Goal: Information Seeking & Learning: Learn about a topic

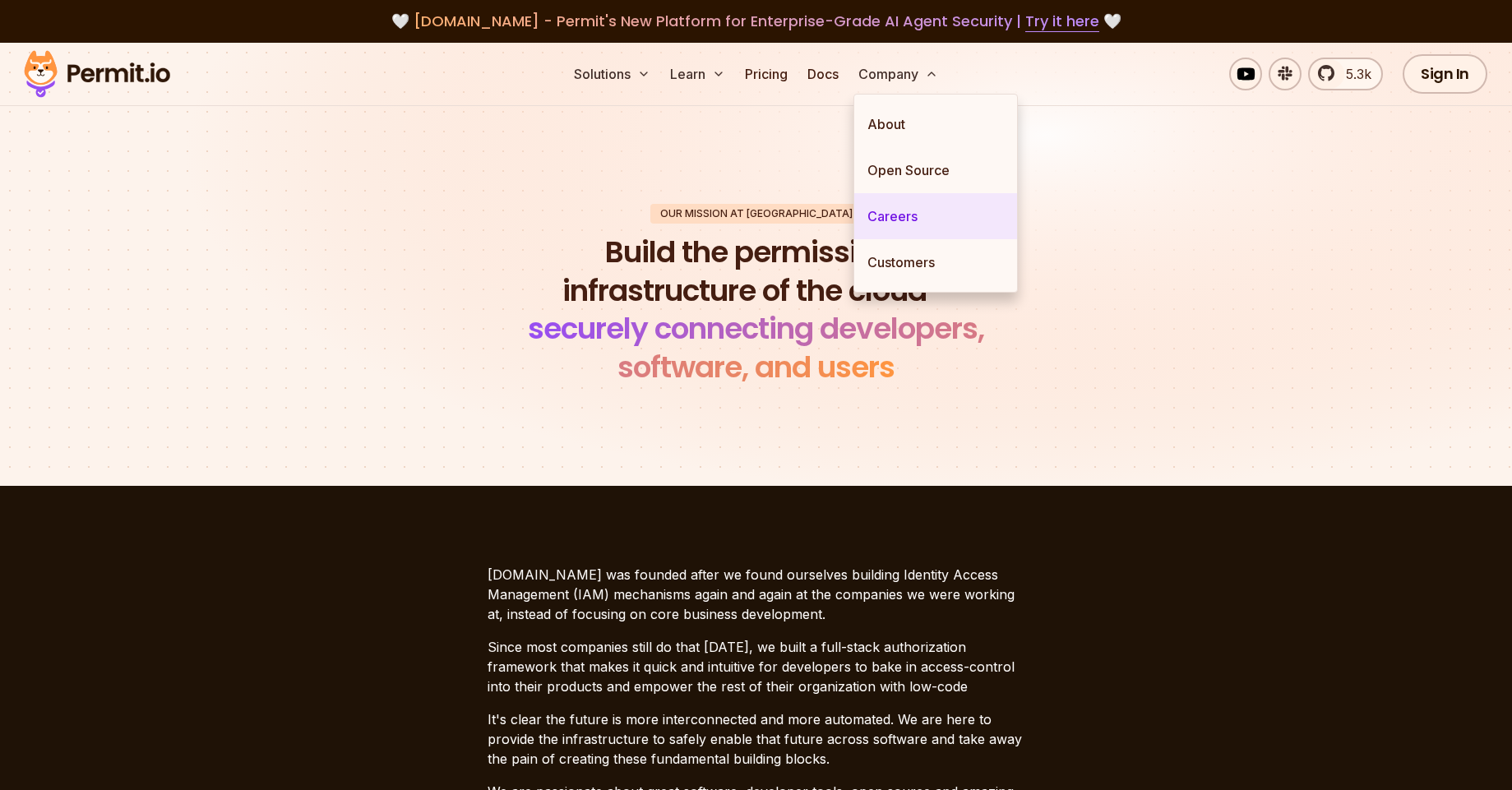
click at [920, 223] on link "Careers" at bounding box center [935, 216] width 162 height 46
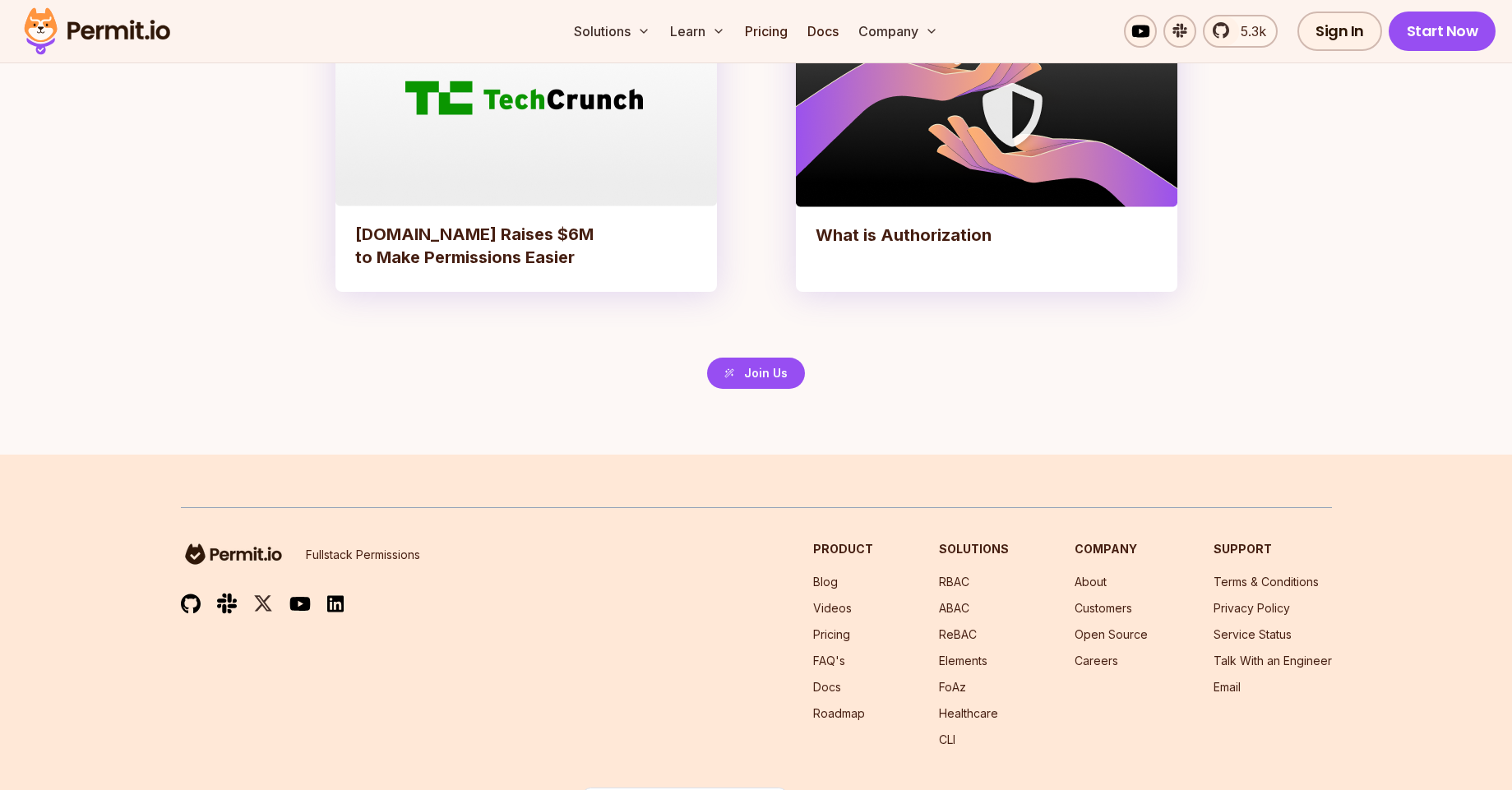
scroll to position [3553, 0]
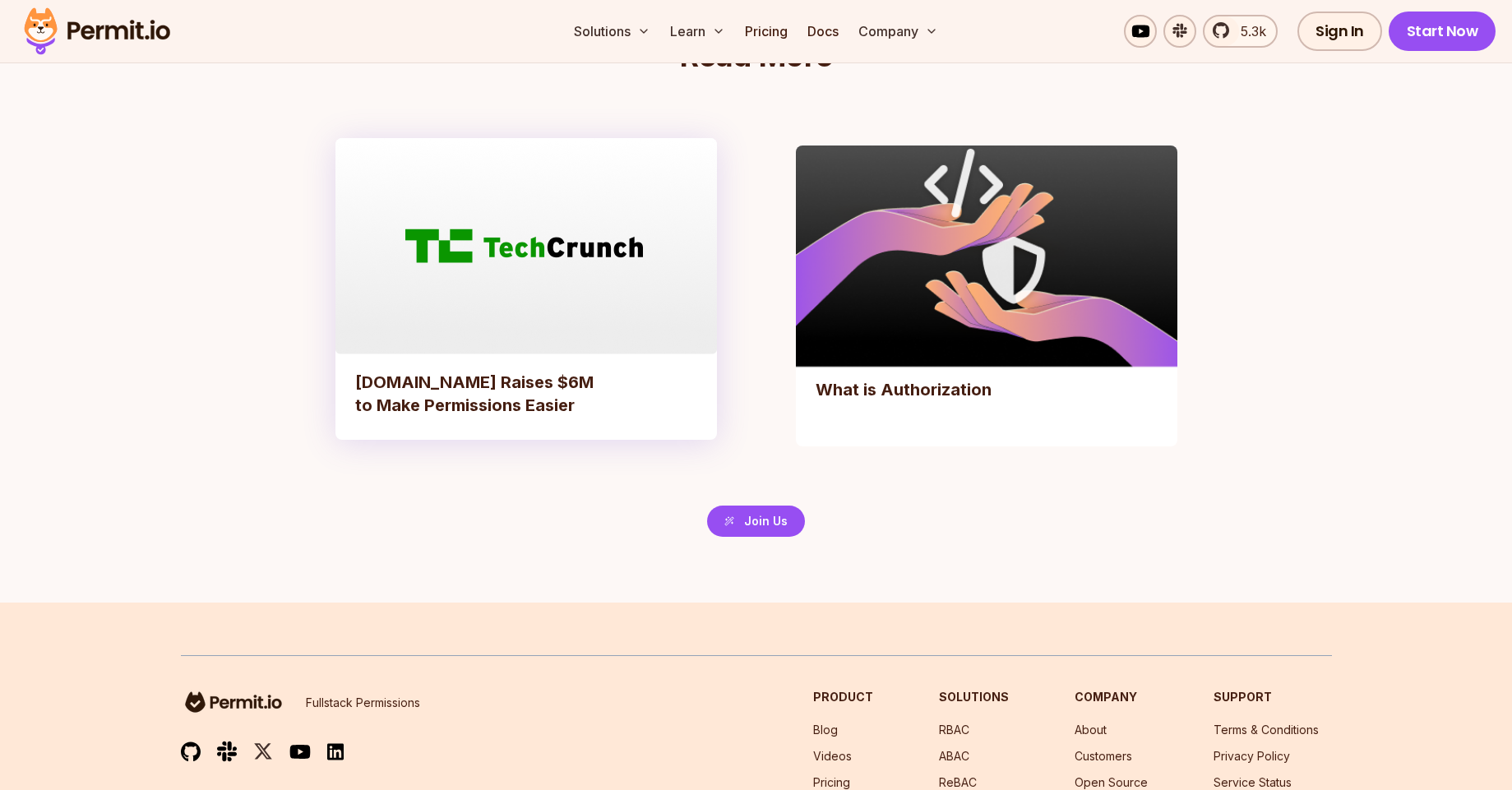
click at [963, 374] on div "What is Authorization" at bounding box center [986, 405] width 381 height 85
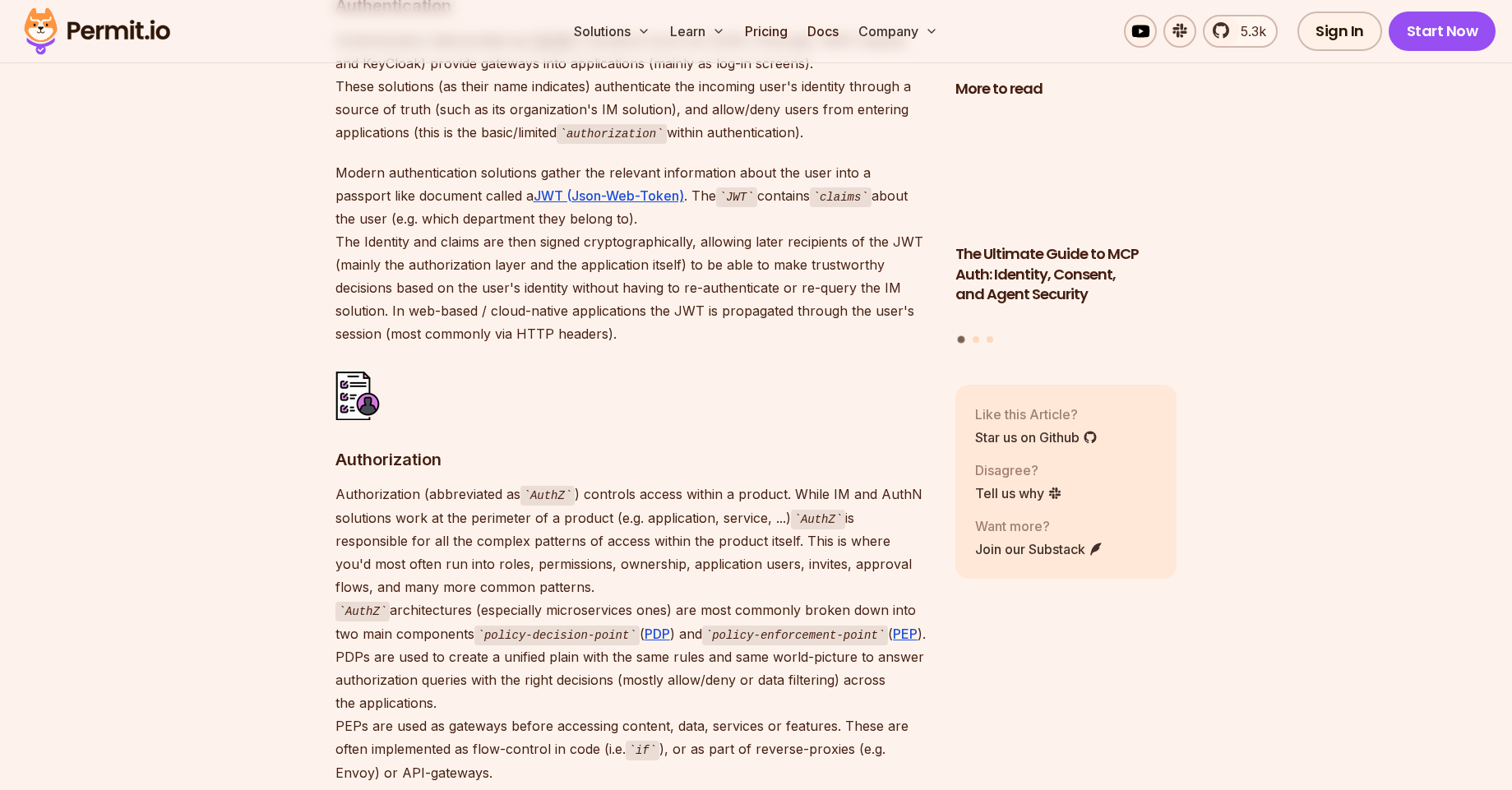
scroll to position [1184, 0]
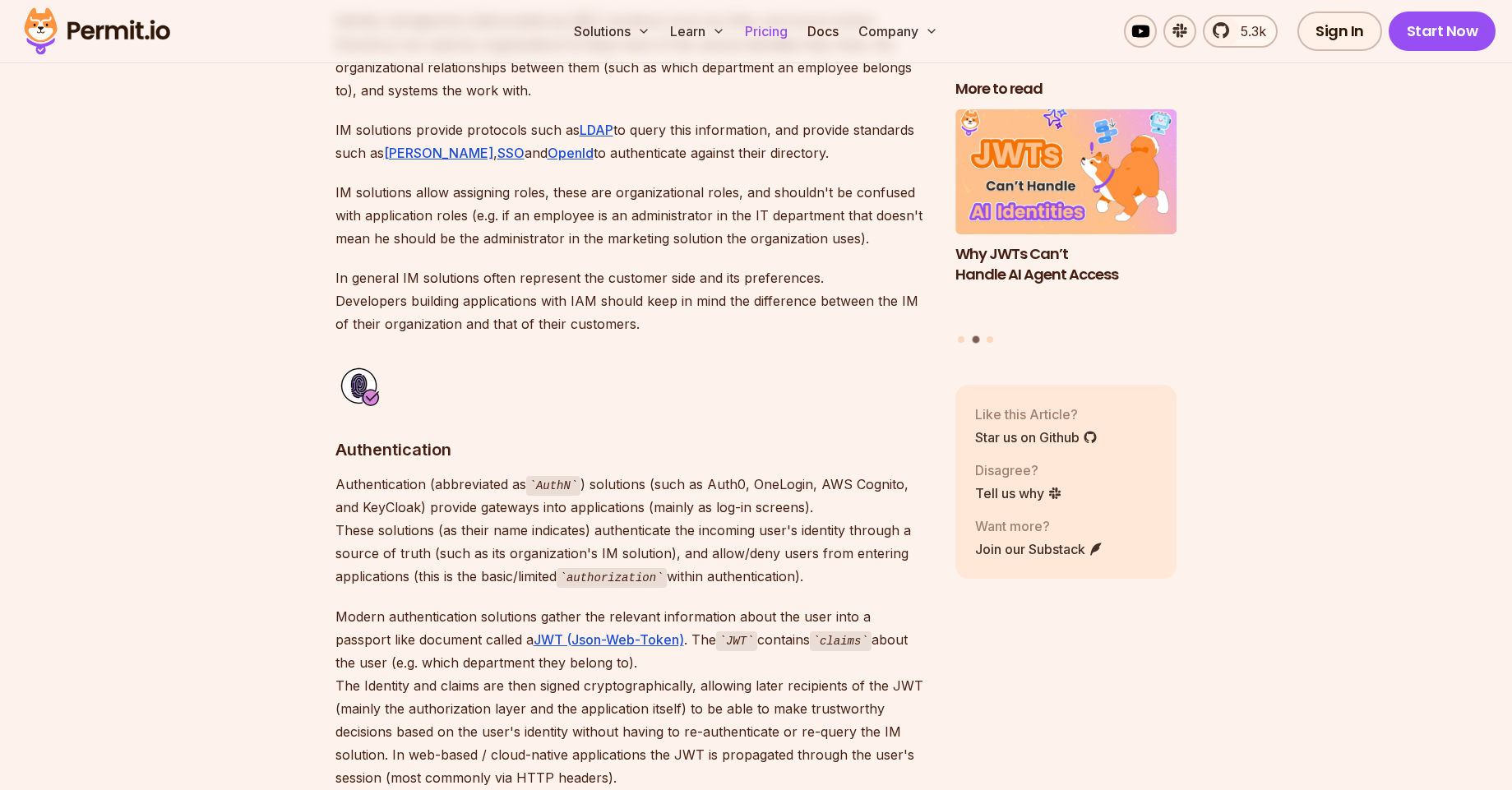
click at [778, 30] on link "Pricing" at bounding box center [766, 31] width 56 height 33
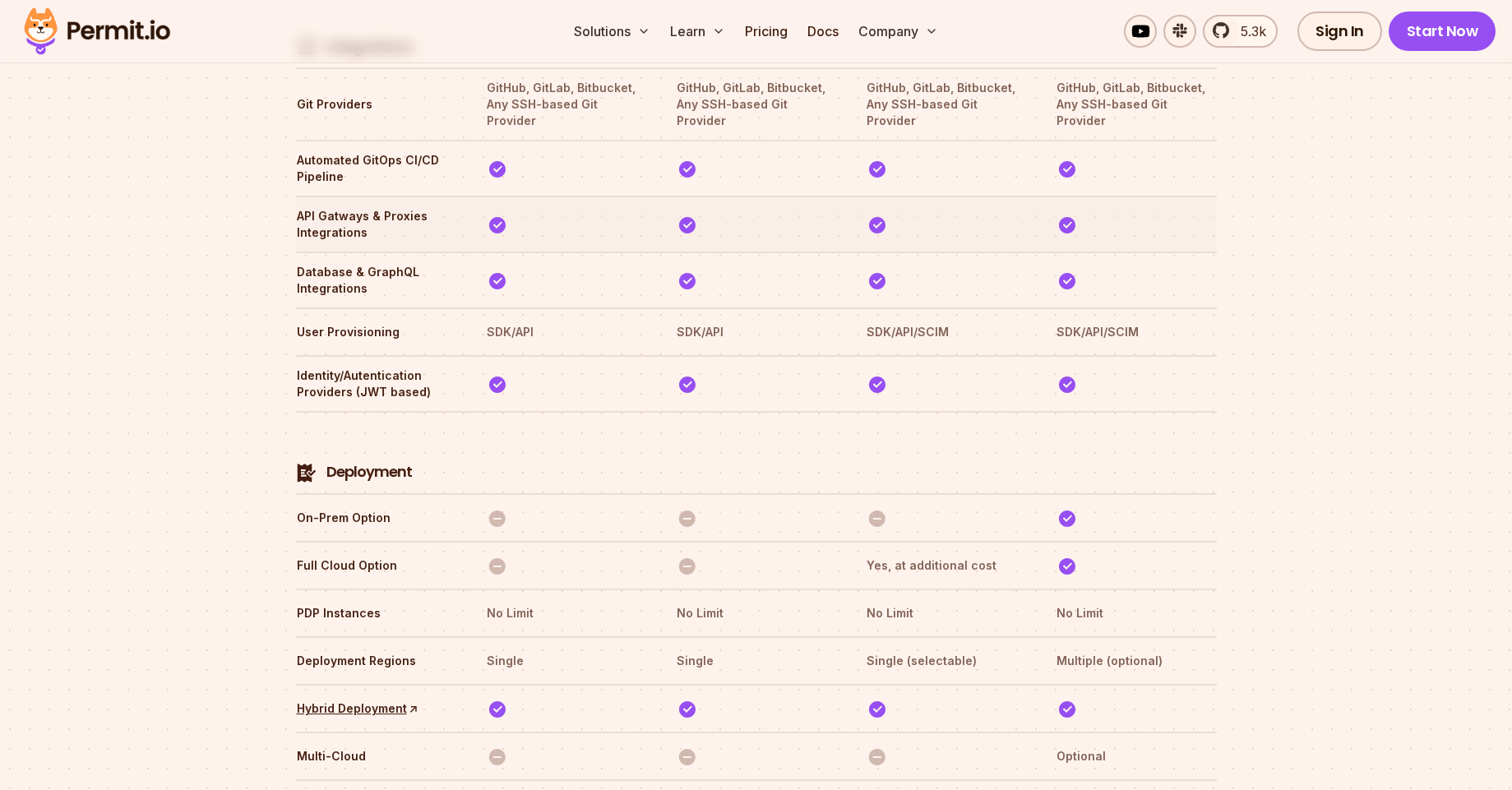
scroll to position [3553, 0]
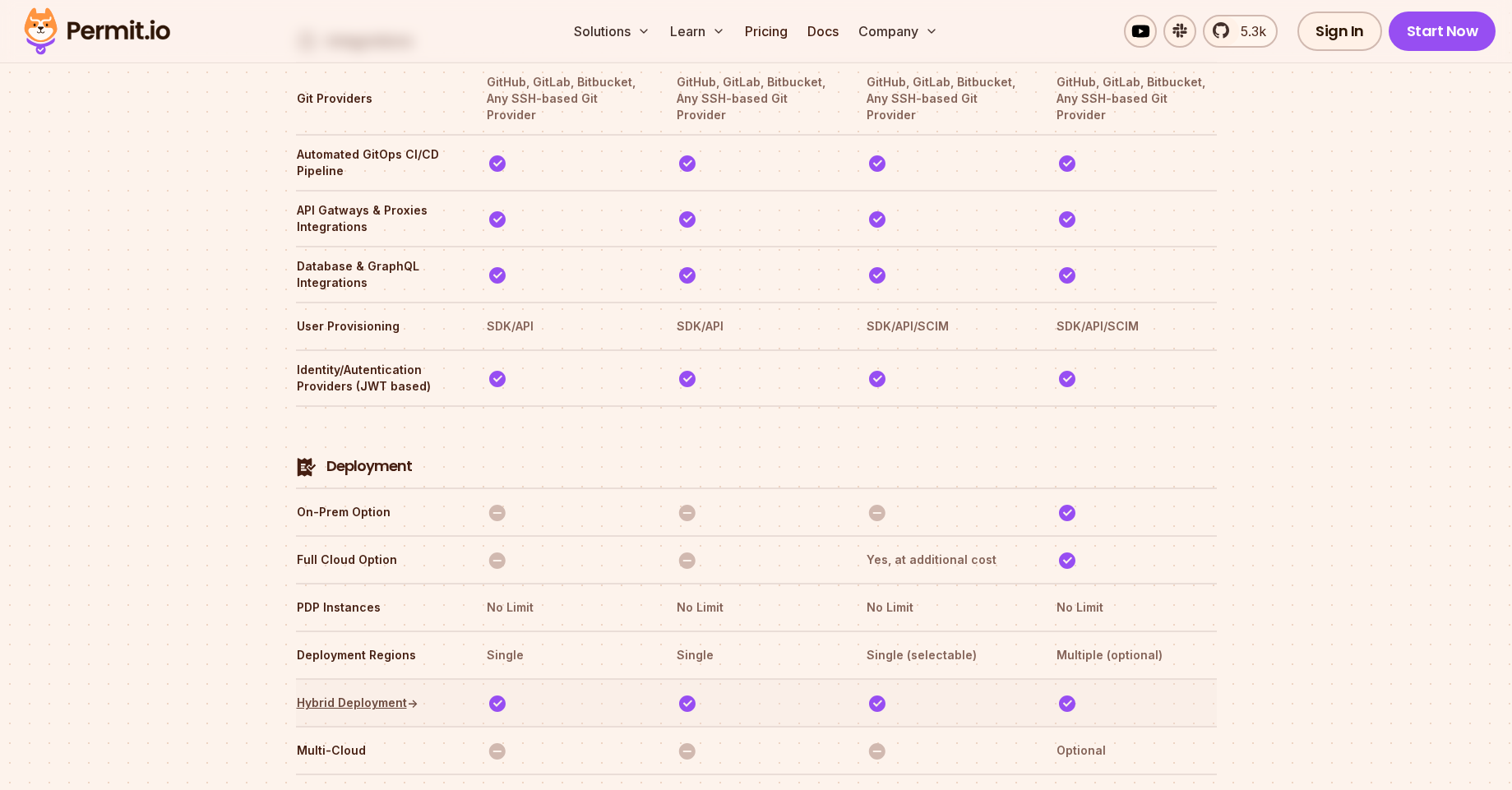
click at [381, 695] on link "Hybrid Deployment ↑" at bounding box center [357, 703] width 122 height 16
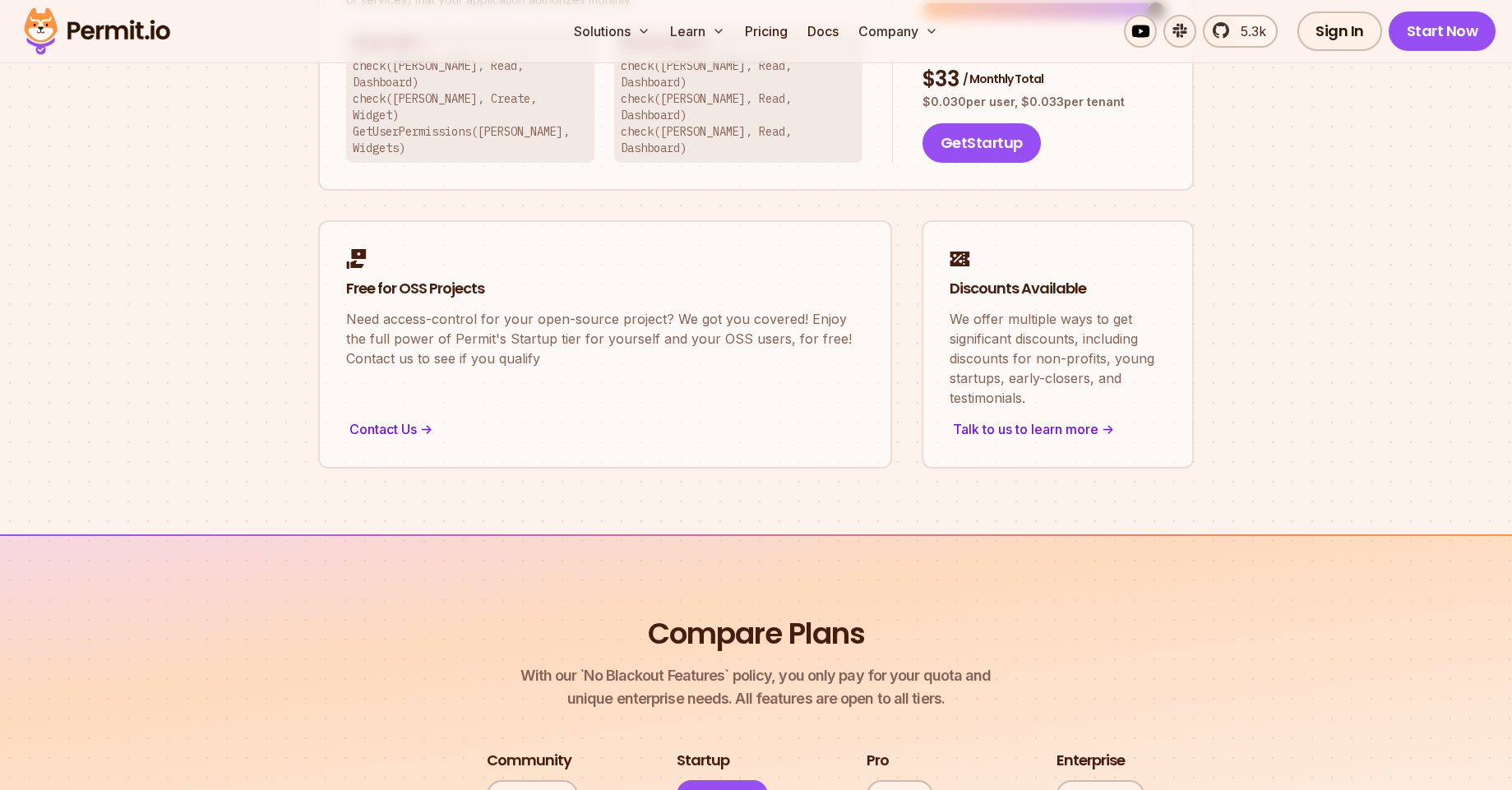
scroll to position [1036, 0]
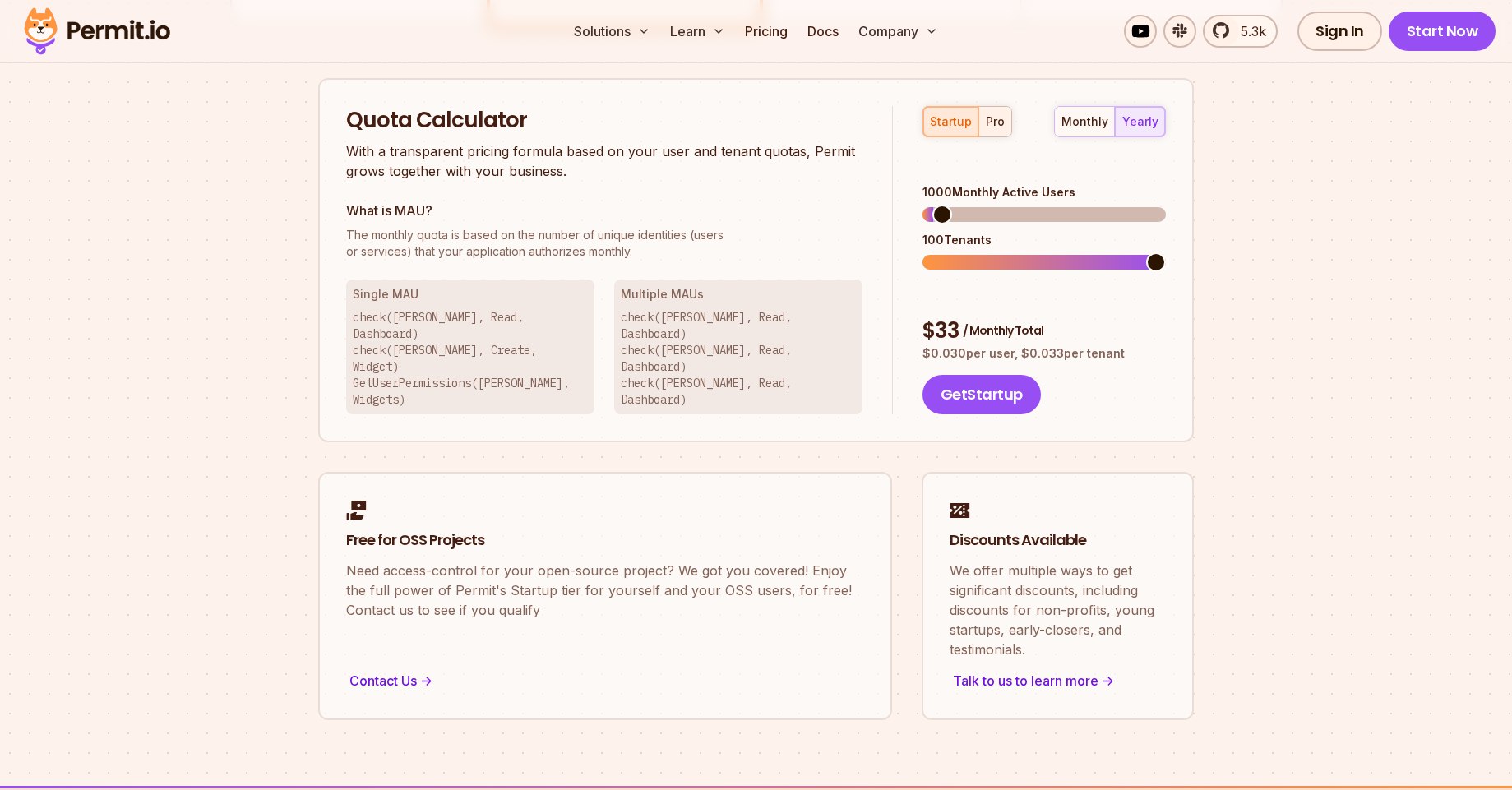
click at [998, 121] on div "pro" at bounding box center [995, 121] width 19 height 16
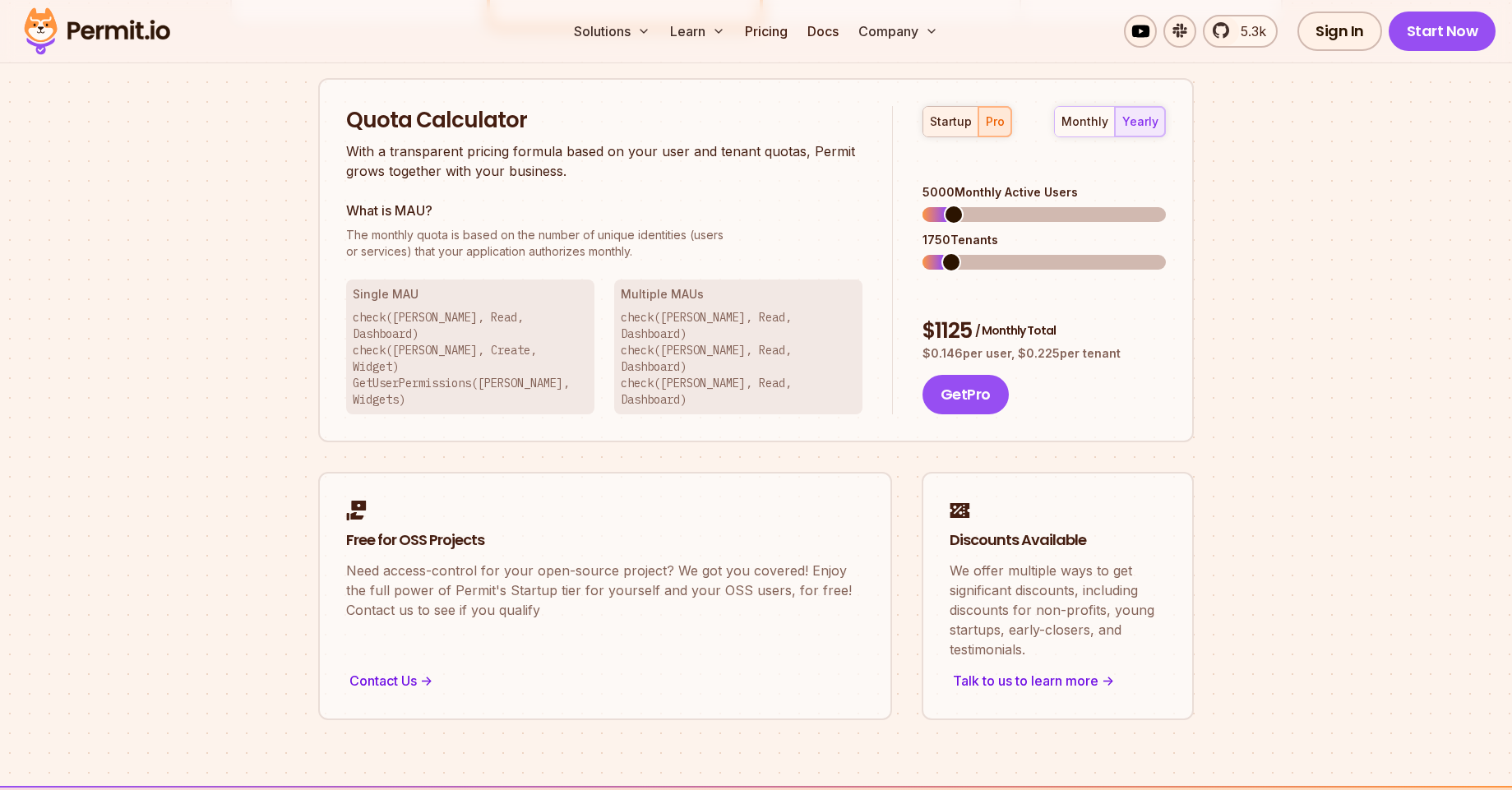
click at [951, 133] on button "startup" at bounding box center [950, 121] width 55 height 30
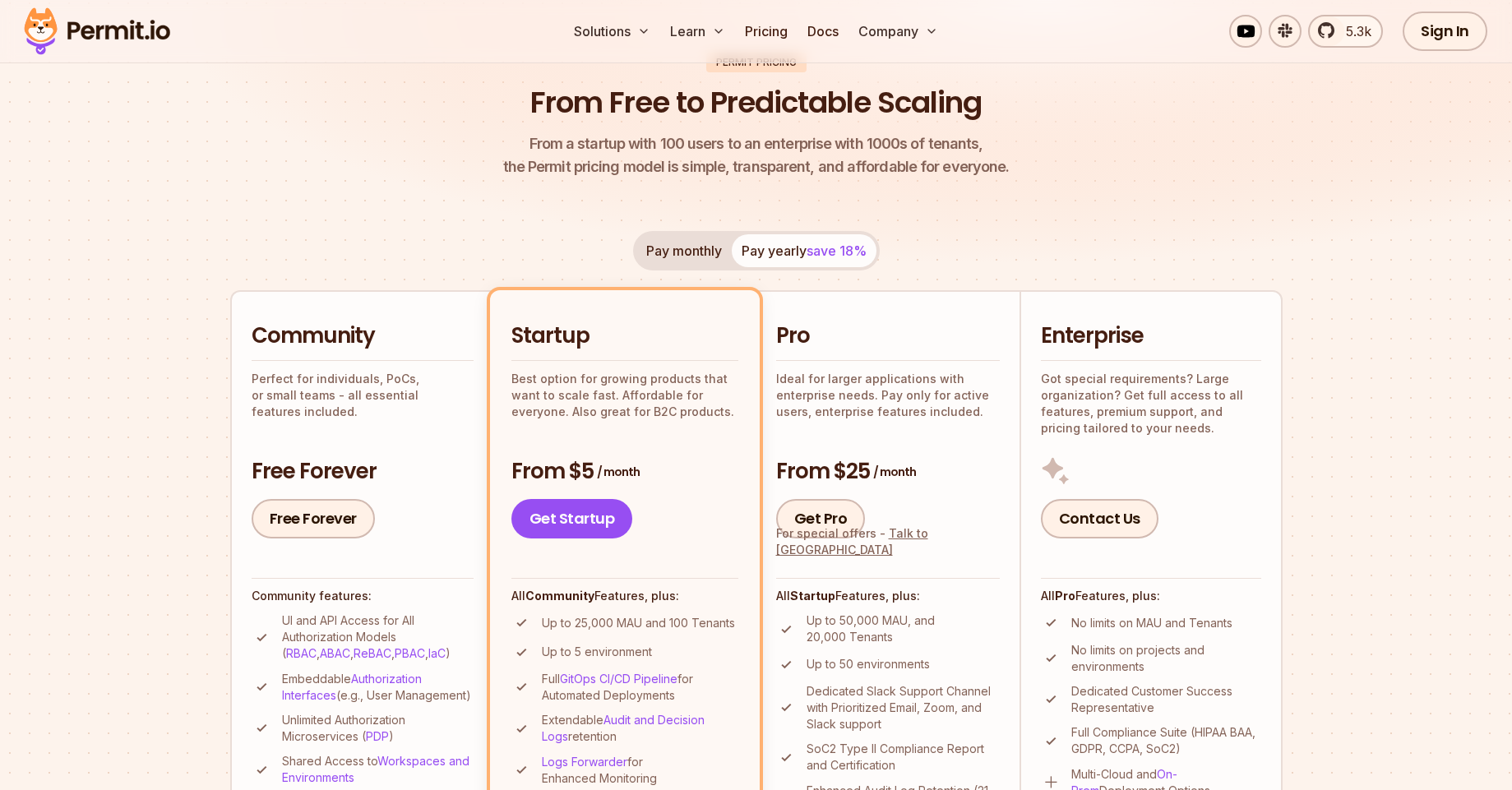
scroll to position [0, 0]
